Goal: Transaction & Acquisition: Purchase product/service

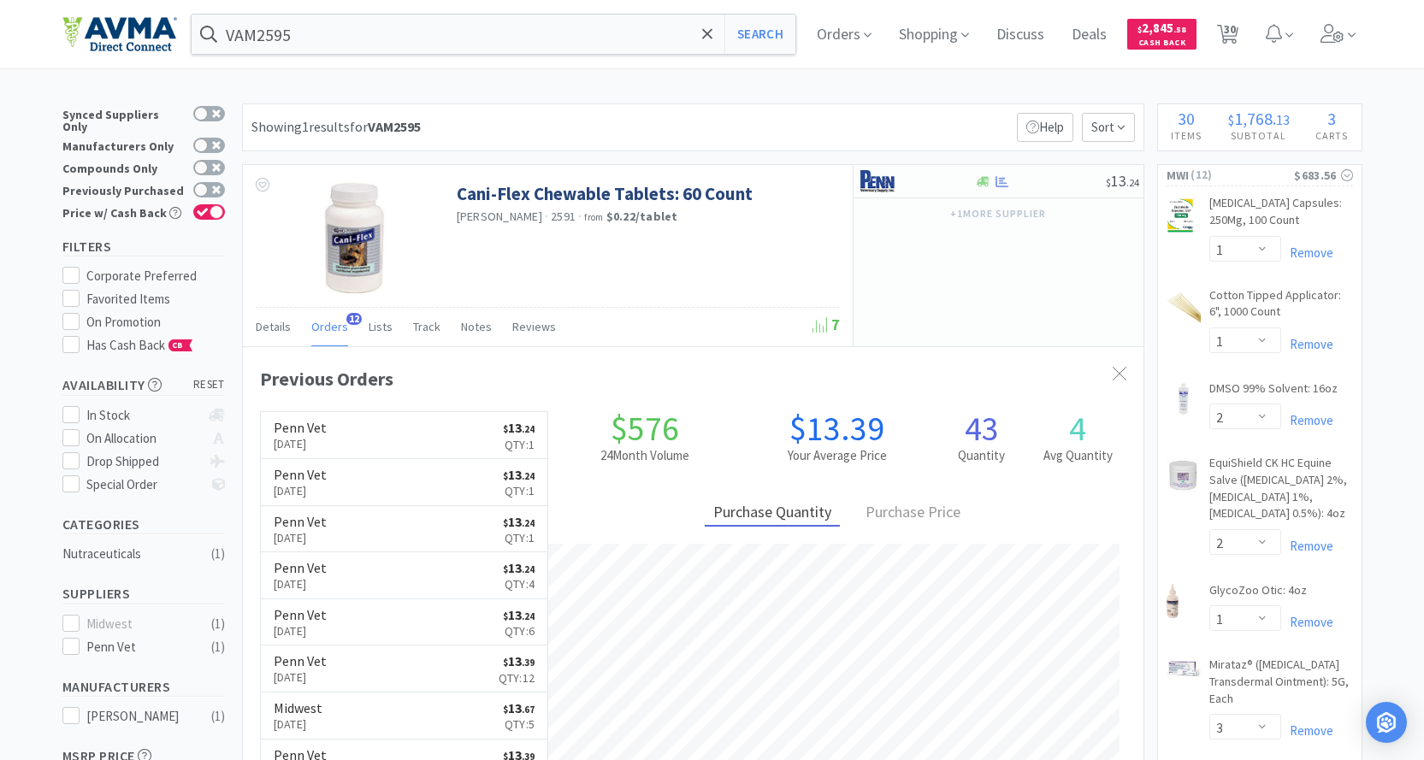
select select "1"
select select "2"
select select "1"
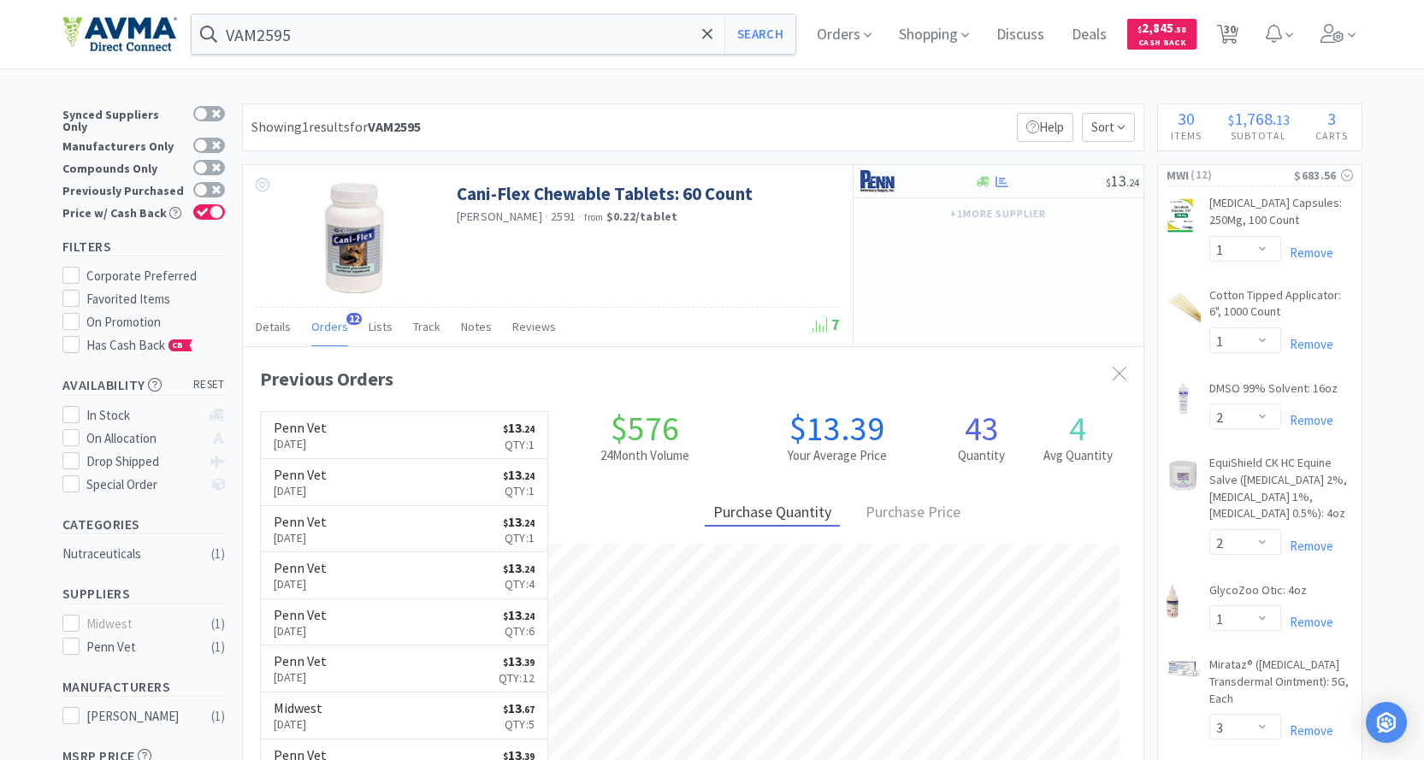
select select "3"
select select "1"
select select "15"
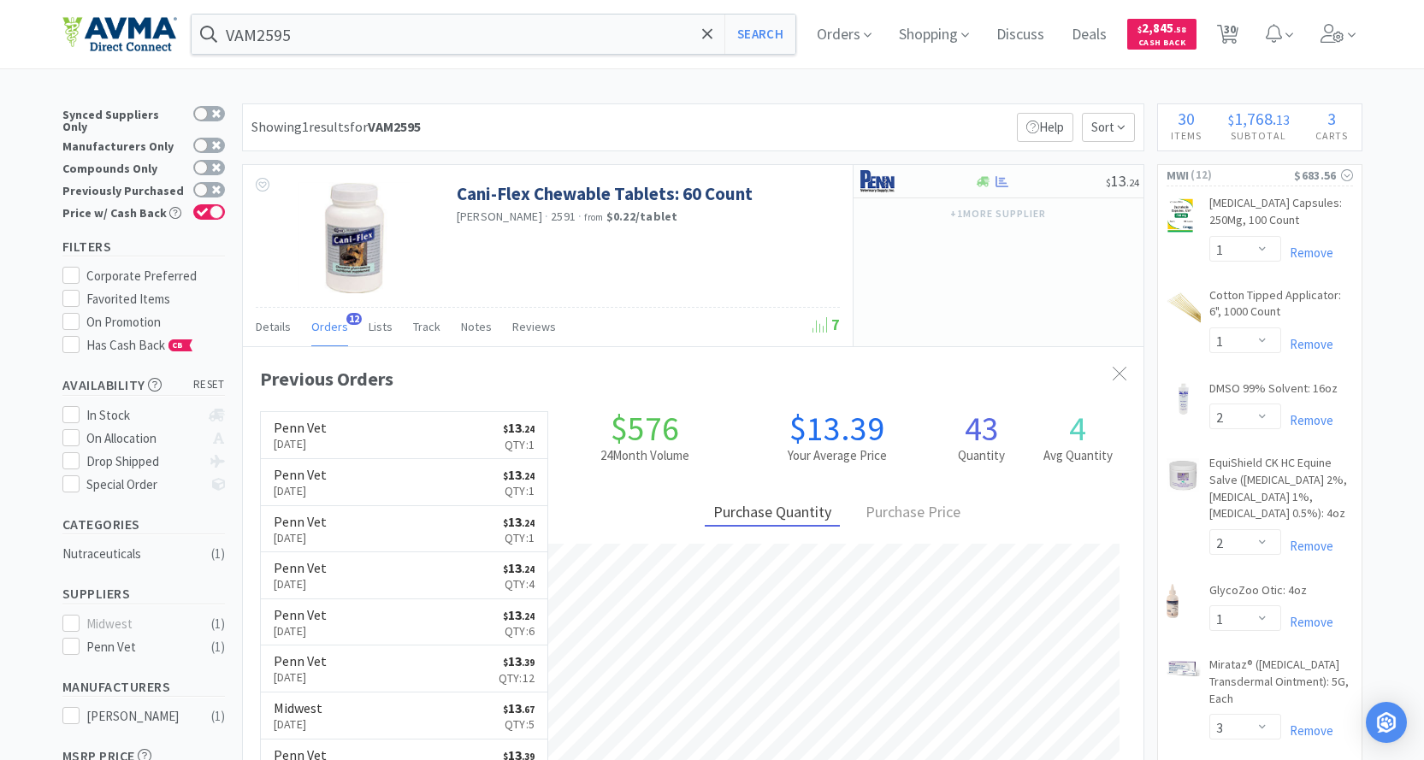
select select "1"
select select "6"
select select "2"
select select "10"
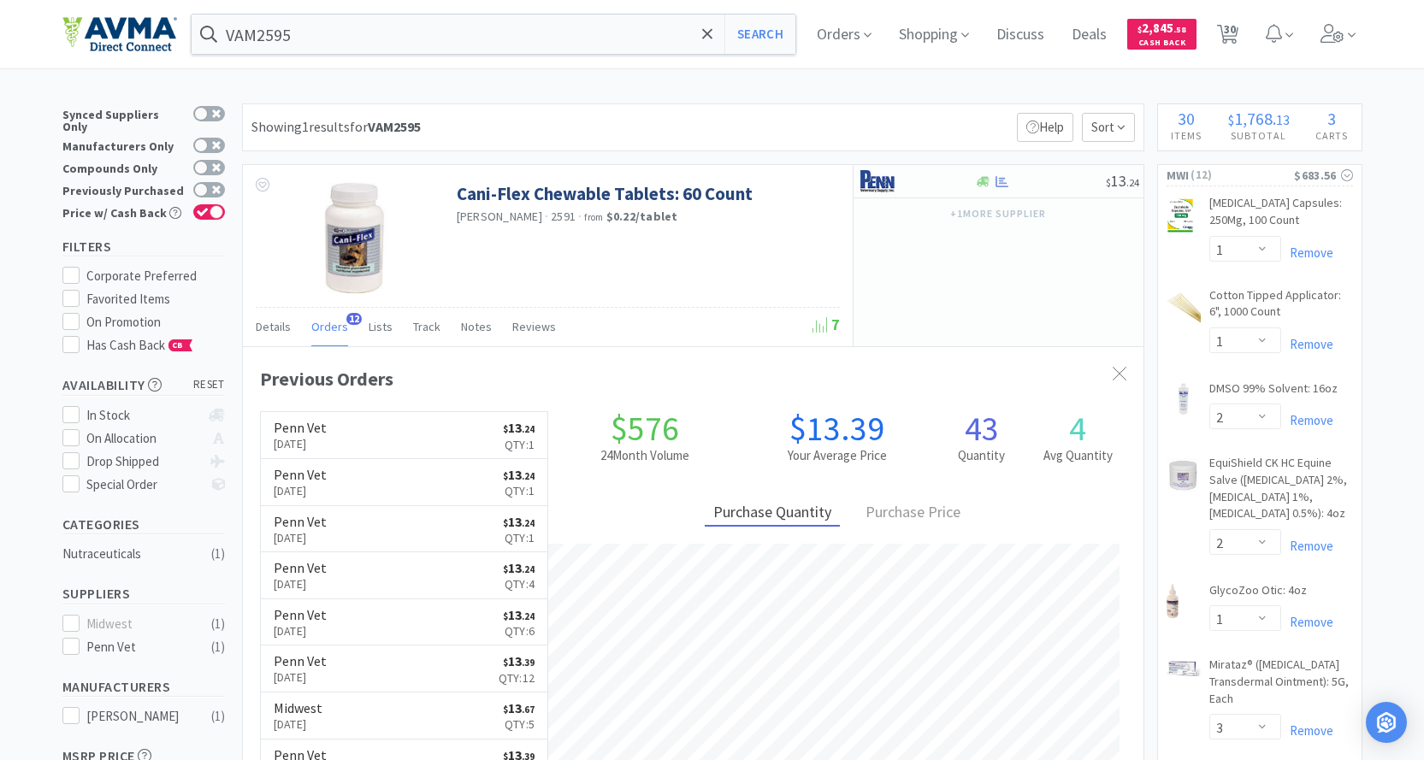
select select "4"
select select "1"
select select "2"
select select "1"
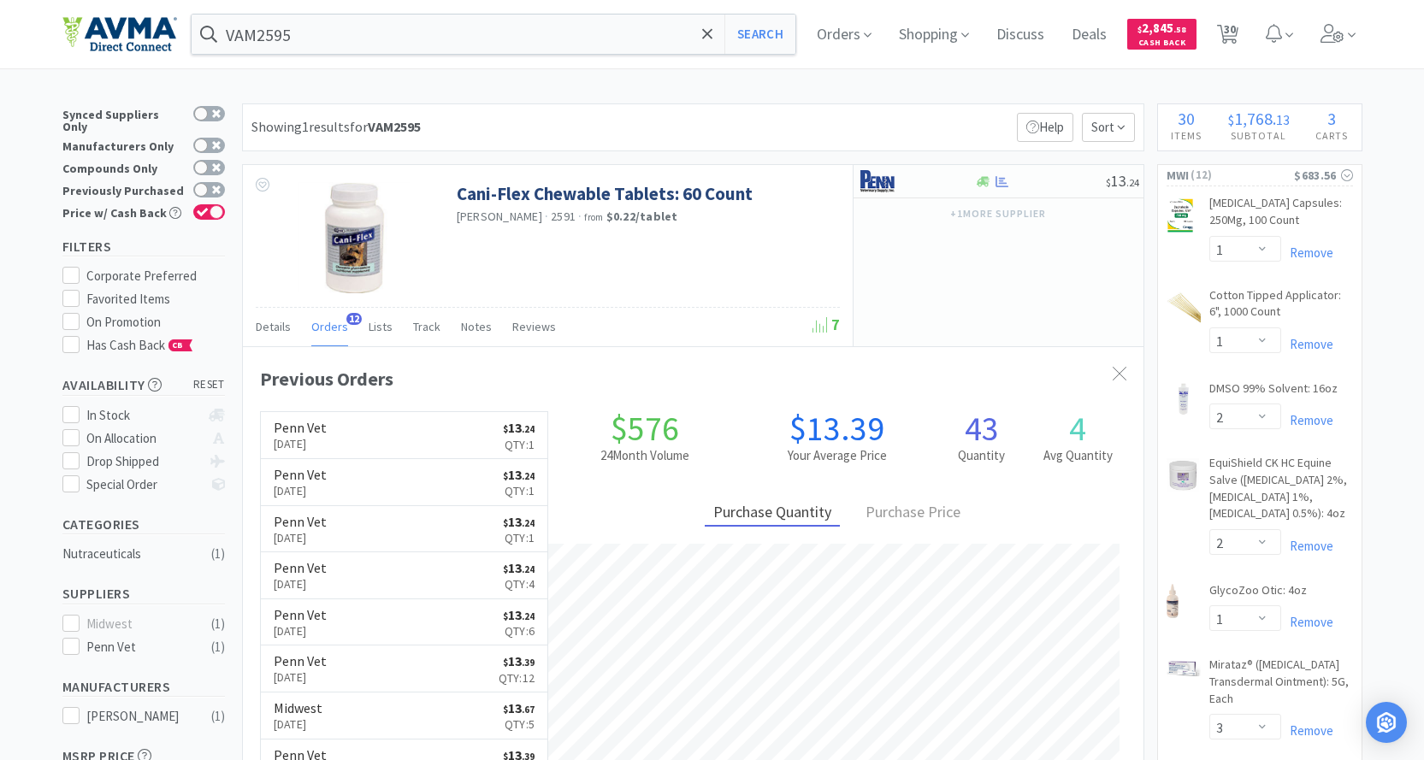
select select "4"
select select "1"
select select "2"
select select "5"
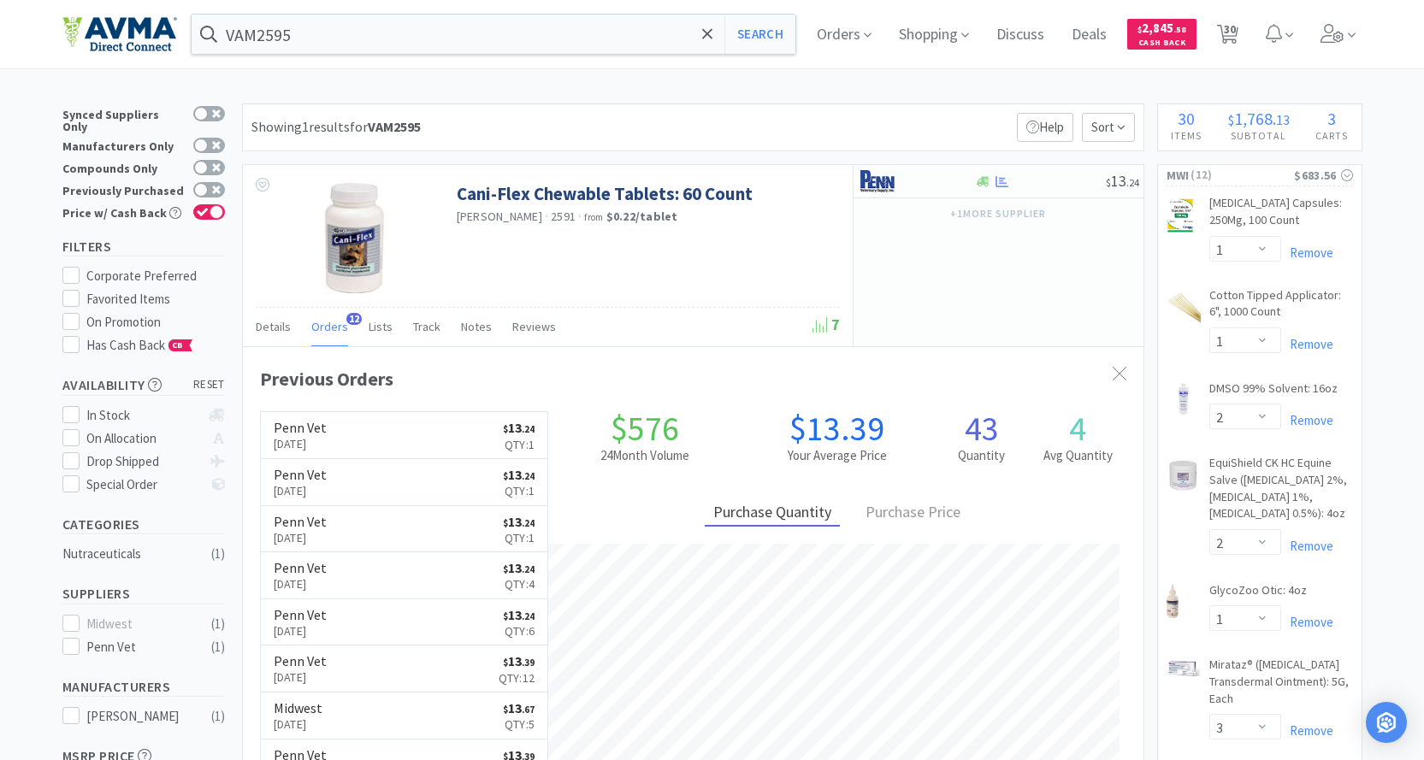
select select "8"
select select "4"
select select "1"
select select "4"
select select "1"
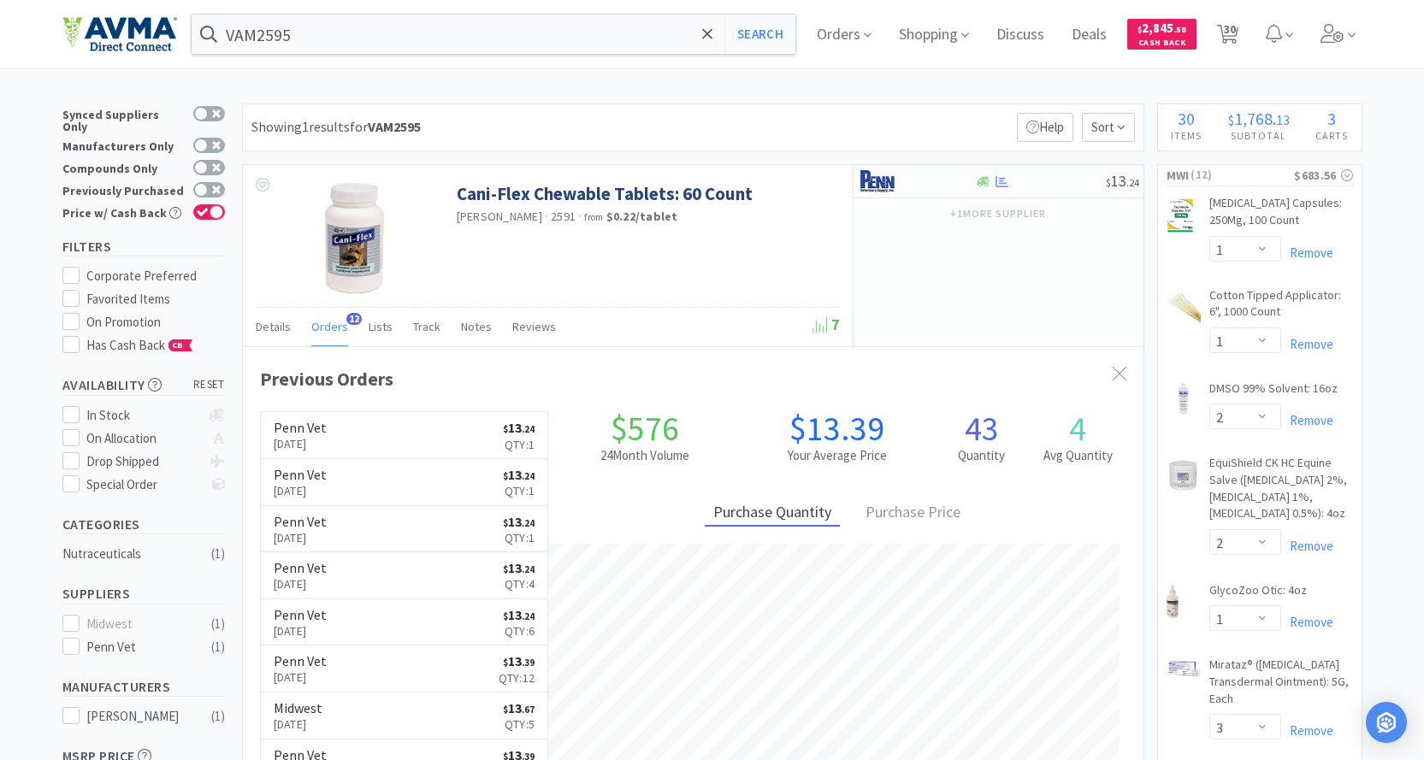
scroll to position [458, 900]
